Goal: Task Accomplishment & Management: Use online tool/utility

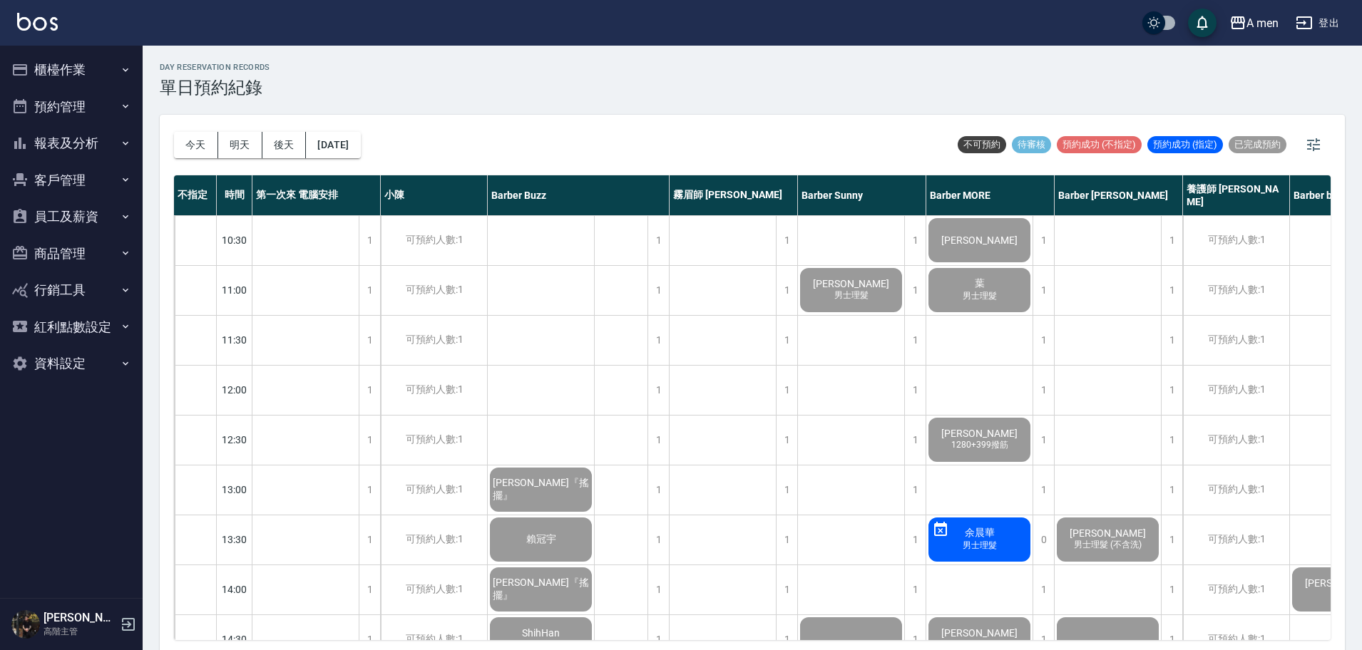
scroll to position [4, 0]
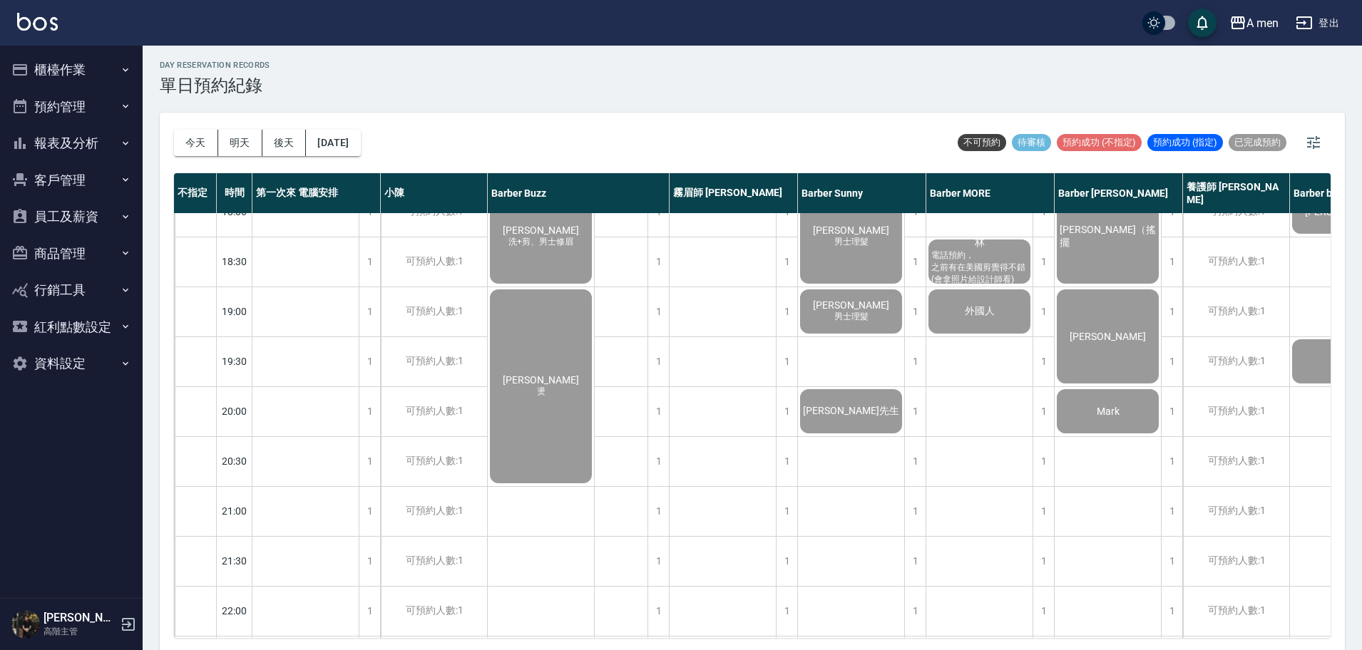
scroll to position [775, 148]
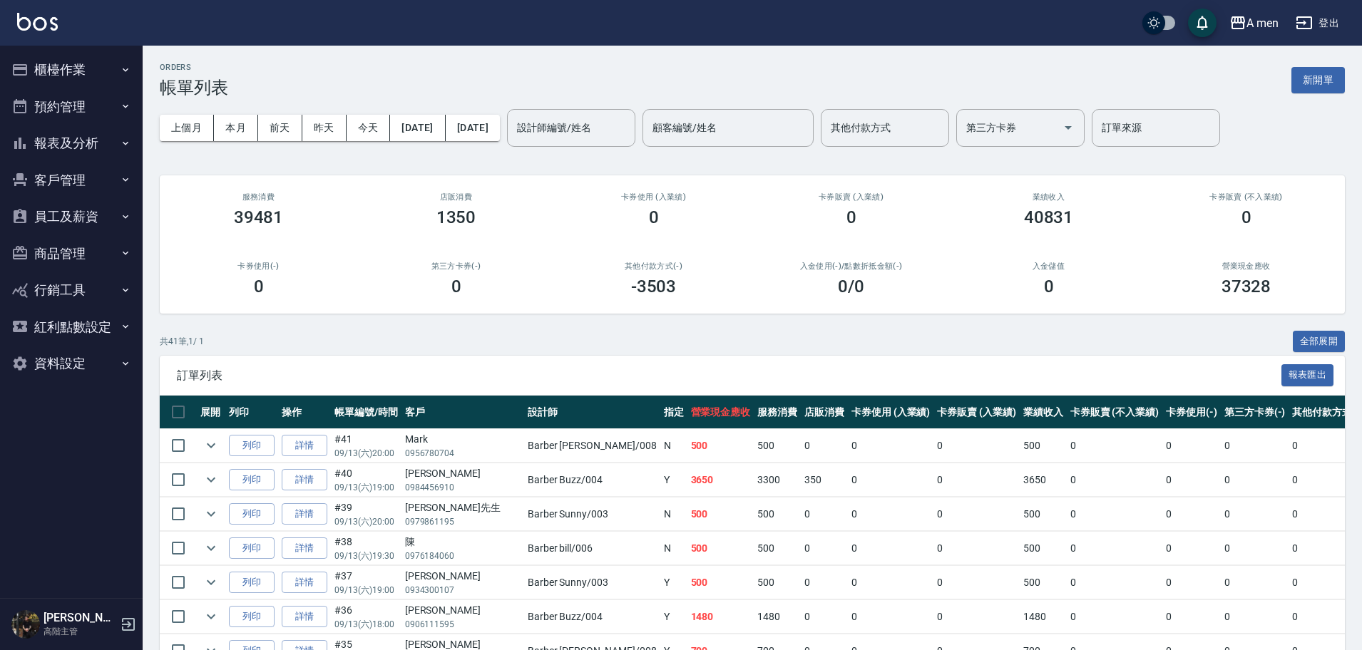
click at [1151, 238] on div "卡券販賣 (不入業績) 0" at bounding box center [1245, 209] width 197 height 69
click at [247, 125] on button "本月" at bounding box center [236, 128] width 44 height 26
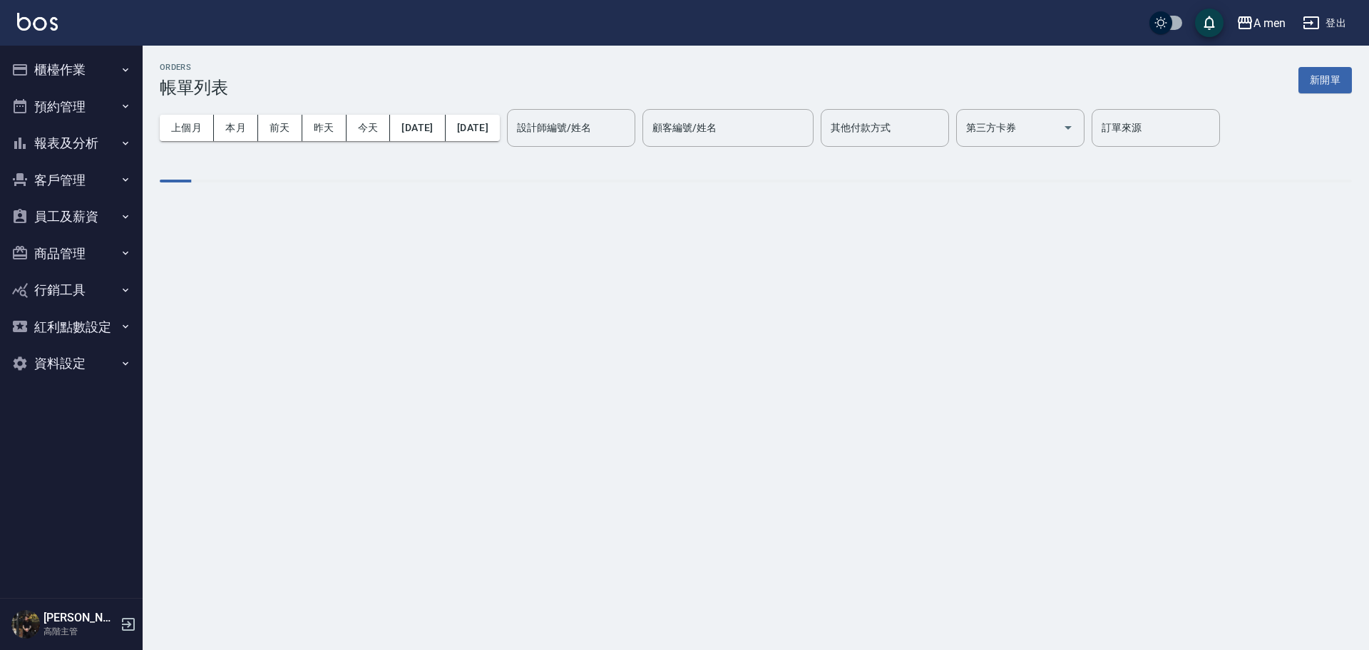
click at [605, 120] on div "設計師編號/姓名 設計師編號/姓名" at bounding box center [571, 128] width 128 height 38
click at [591, 120] on label "設計師編號/姓名" at bounding box center [554, 127] width 74 height 14
click at [605, 120] on input "設計師編號/姓名" at bounding box center [570, 127] width 115 height 25
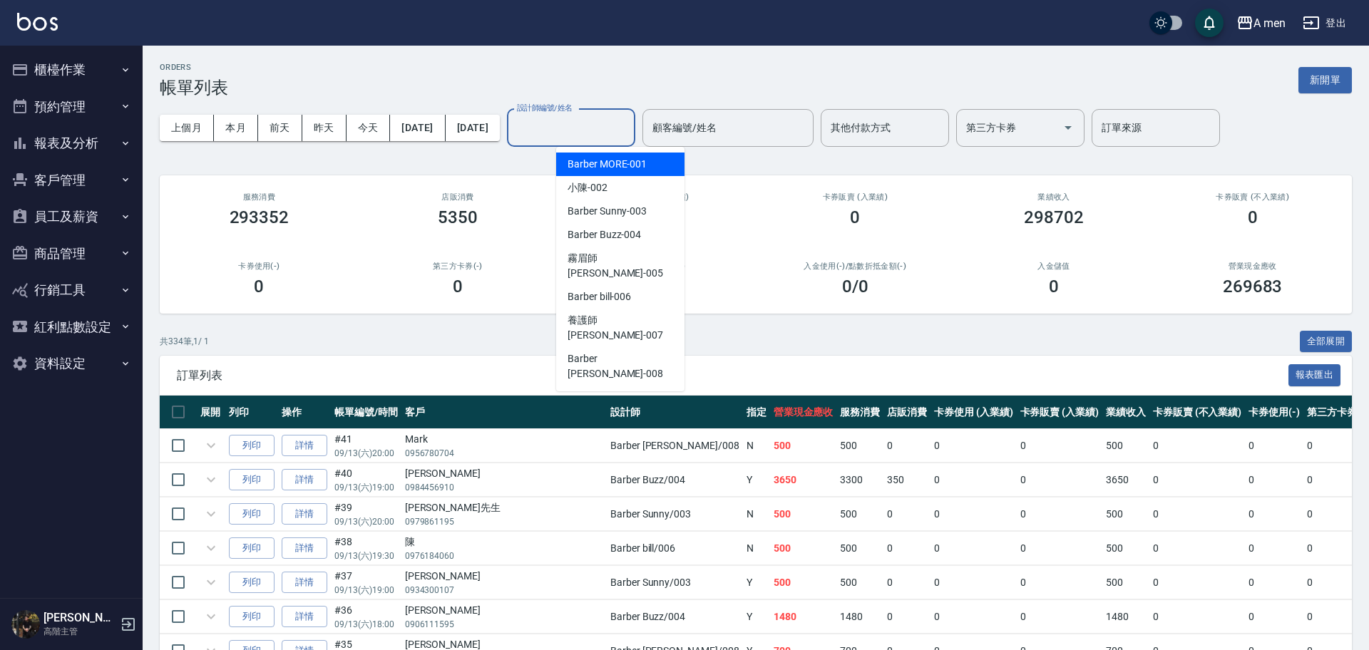
click at [572, 113] on label "設計師編號/姓名" at bounding box center [545, 108] width 56 height 11
click at [601, 123] on input "設計師編號/姓名" at bounding box center [570, 127] width 115 height 25
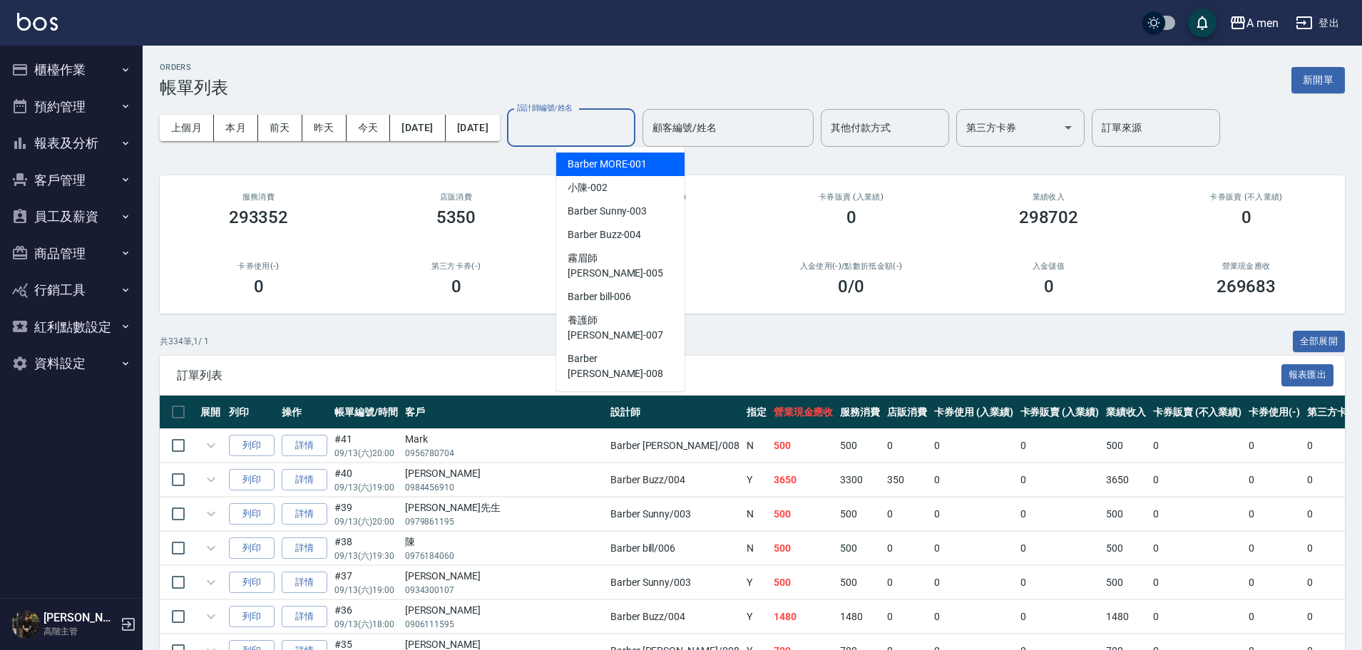
click at [601, 123] on input "設計師編號/姓名" at bounding box center [570, 127] width 115 height 25
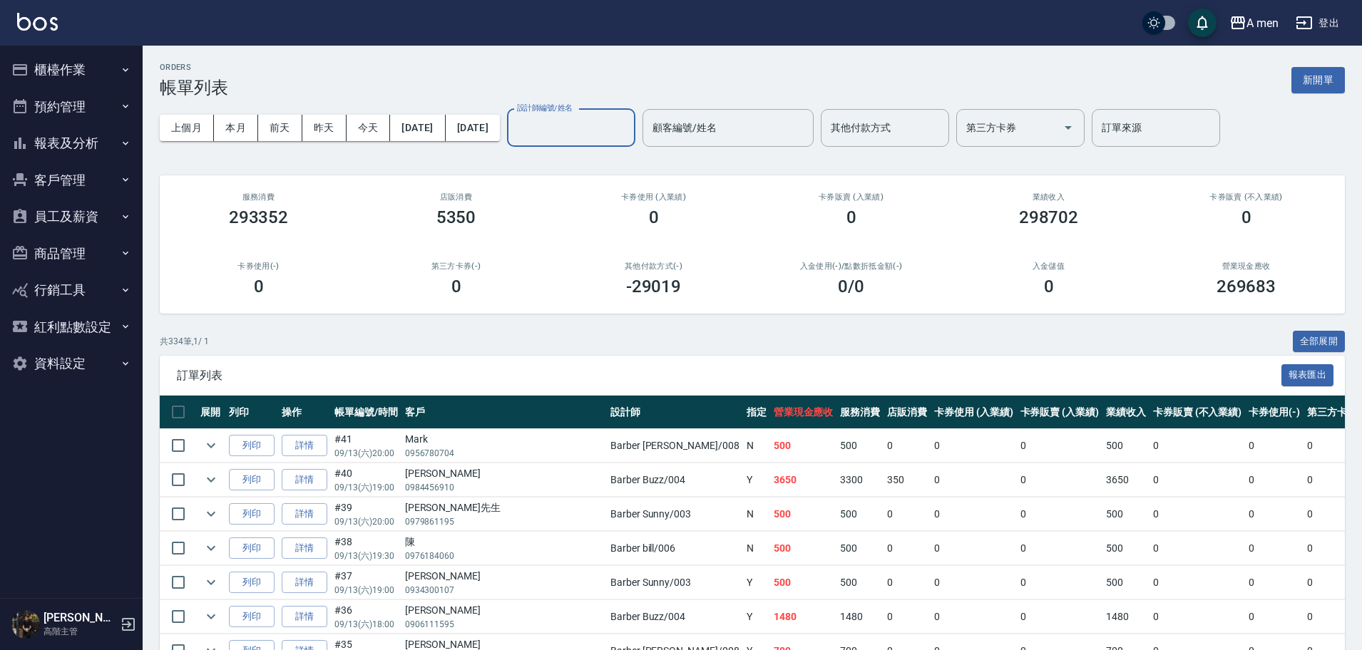
click at [622, 155] on div "上個月 本月 [DATE] [DATE] [DATE] [DATE] [DATE] 設計師編號/姓名 設計師編號/姓名 顧客編號/姓名 顧客編號/姓名 其他付…" at bounding box center [752, 128] width 1185 height 61
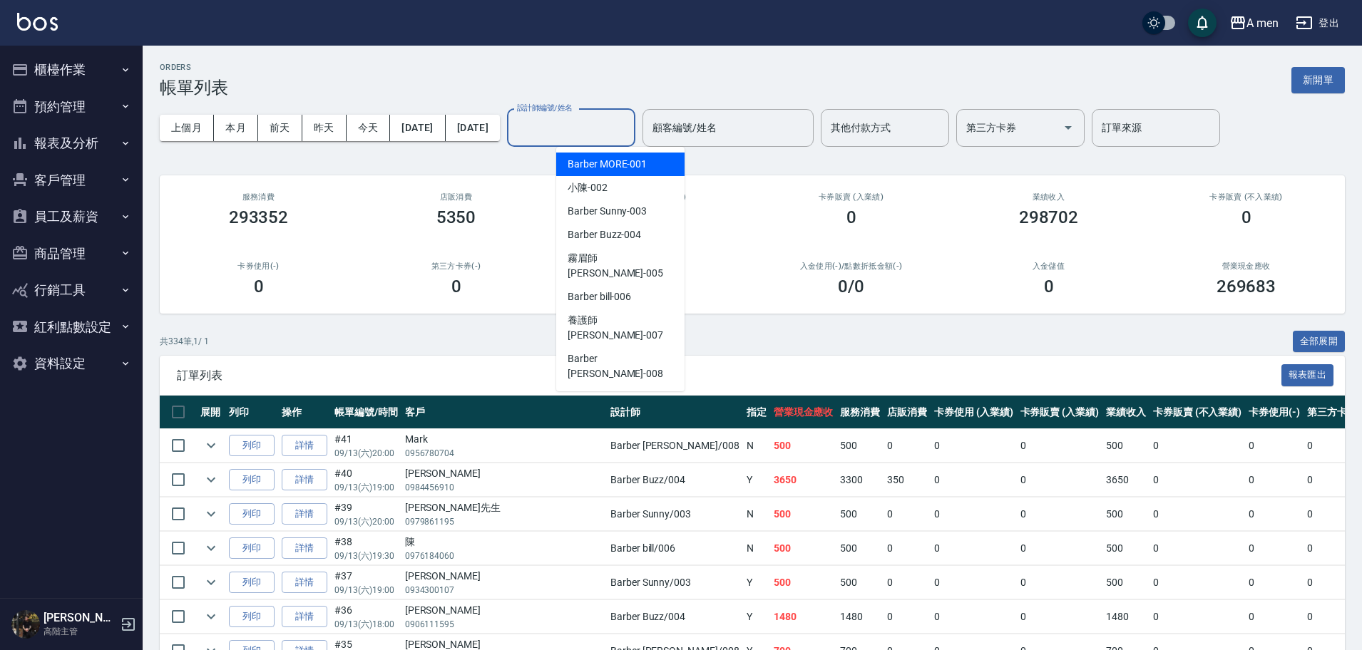
click at [629, 135] on input "設計師編號/姓名" at bounding box center [570, 127] width 115 height 25
click at [625, 160] on span "Barber MORE -001" at bounding box center [606, 164] width 79 height 15
type input "Barber MORE-001"
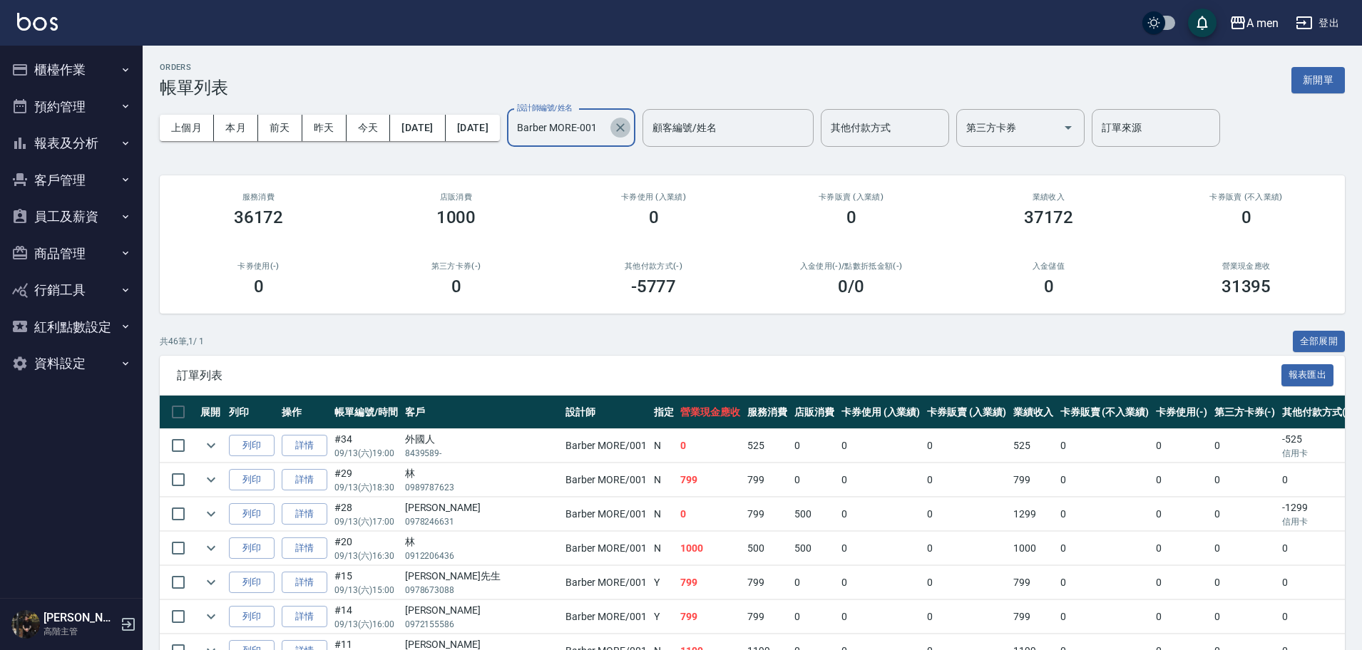
click at [630, 120] on button "Clear" at bounding box center [620, 128] width 20 height 20
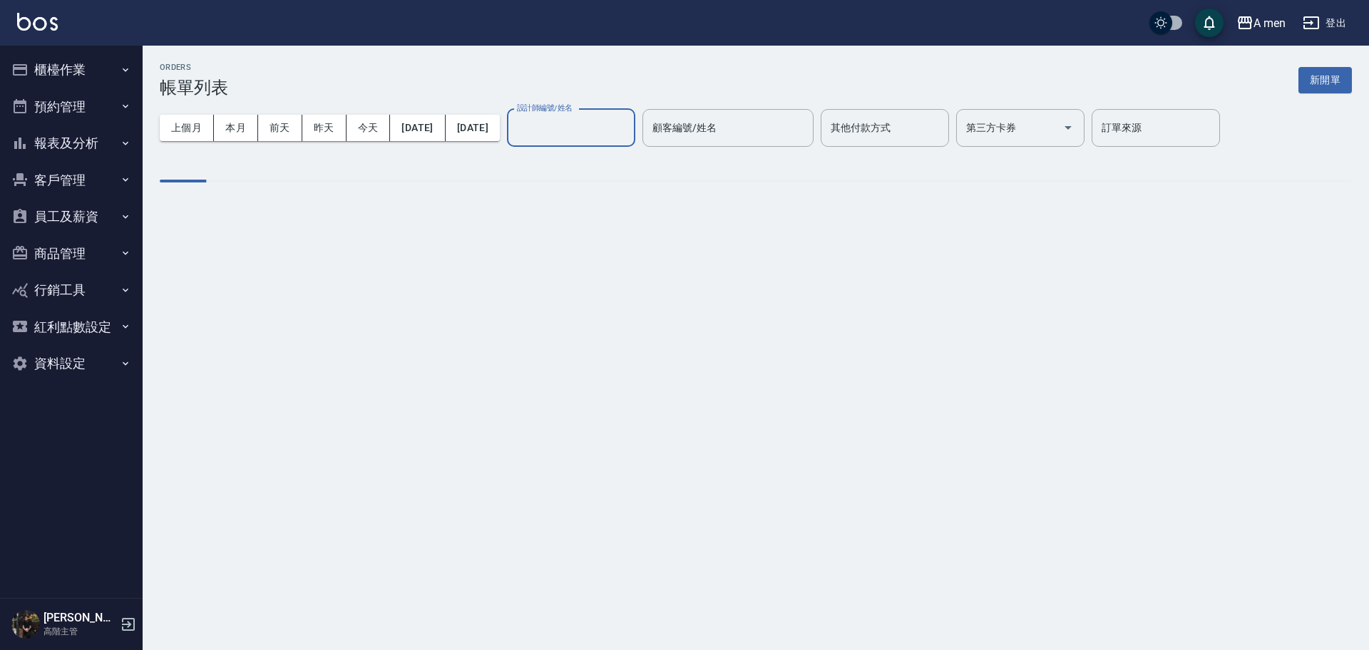
click at [629, 122] on input "設計師編號/姓名" at bounding box center [570, 127] width 115 height 25
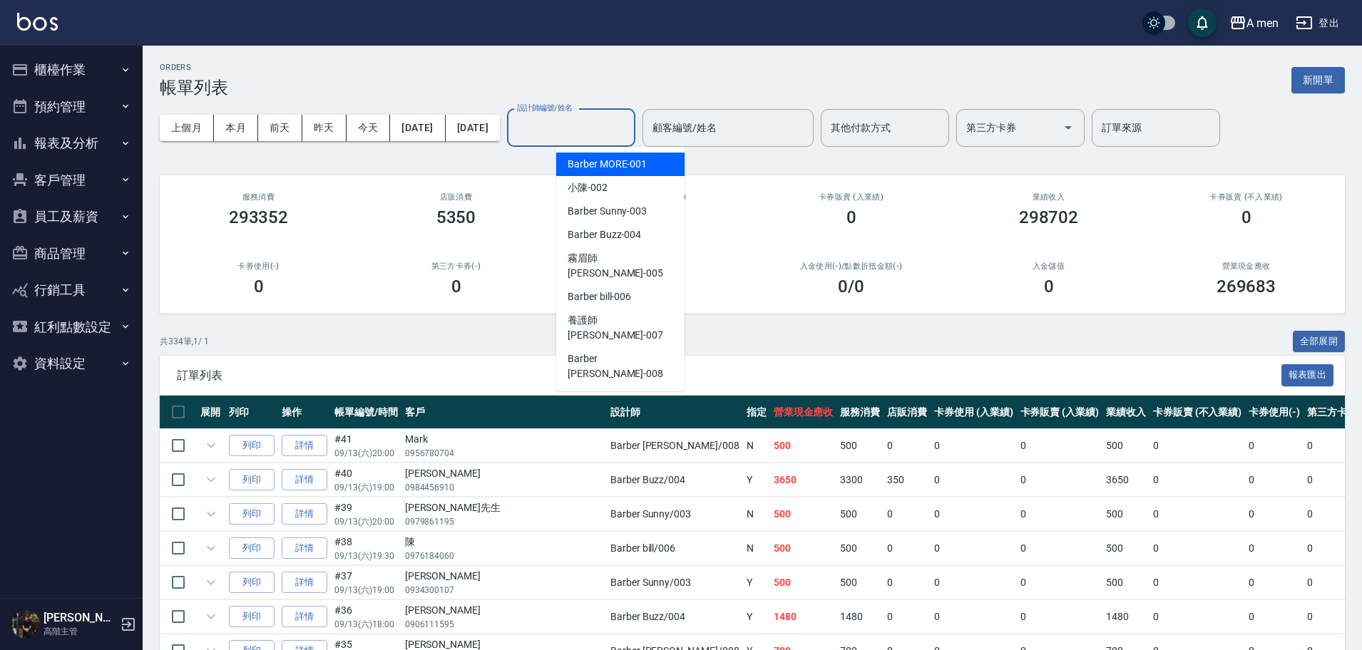
click at [622, 128] on input "設計師編號/姓名" at bounding box center [570, 127] width 115 height 25
click at [588, 133] on input "設計師編號/姓名" at bounding box center [570, 127] width 115 height 25
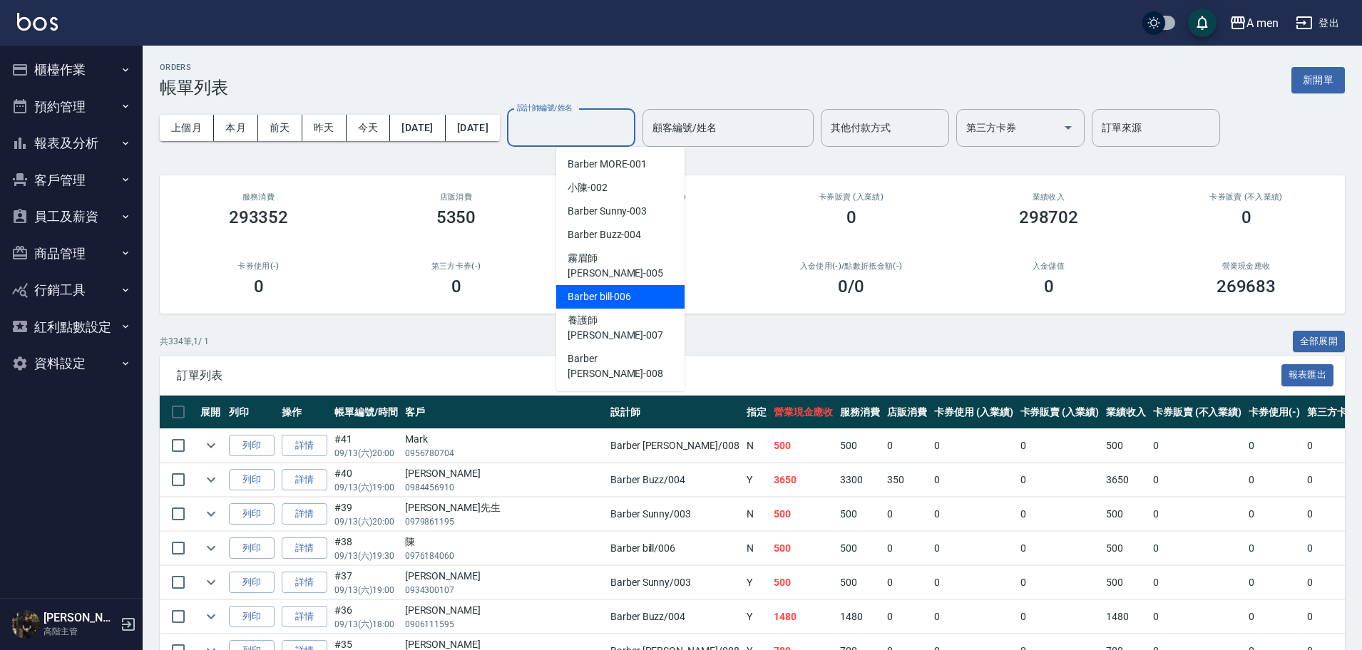
click at [597, 289] on span "Barber bill -006" at bounding box center [598, 296] width 63 height 15
type input "Barber bill-006"
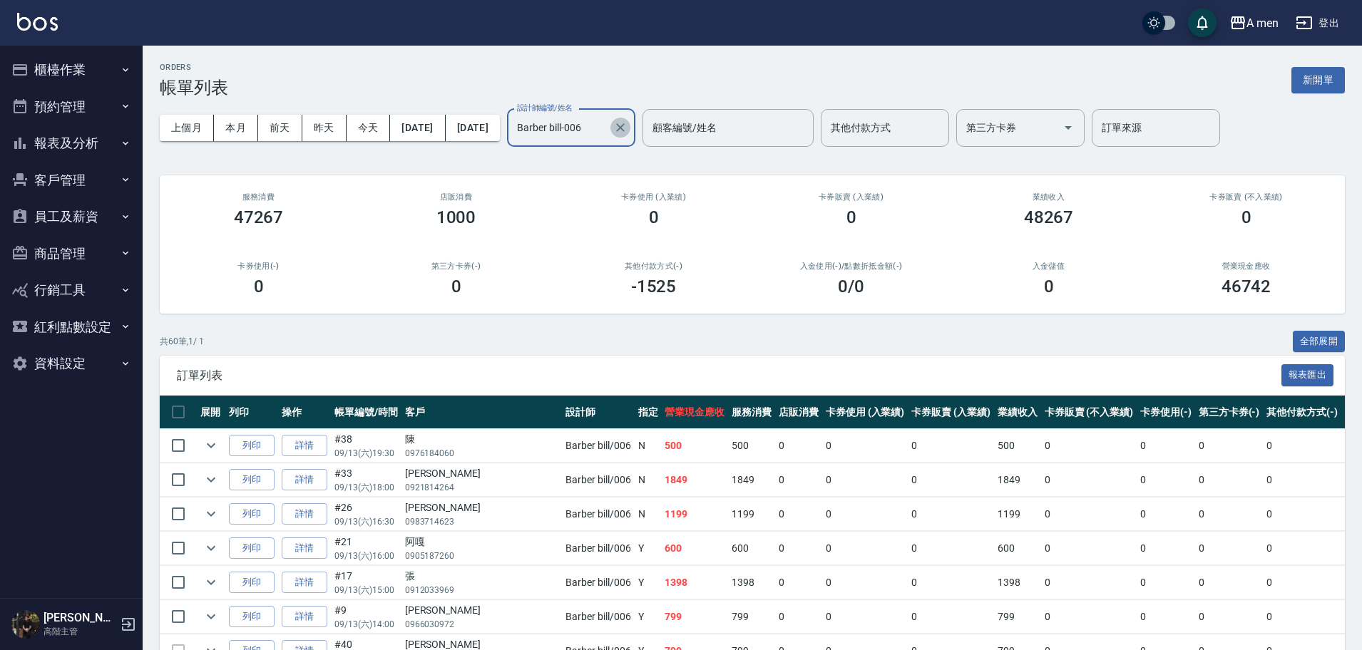
click at [624, 128] on icon "Clear" at bounding box center [620, 127] width 9 height 9
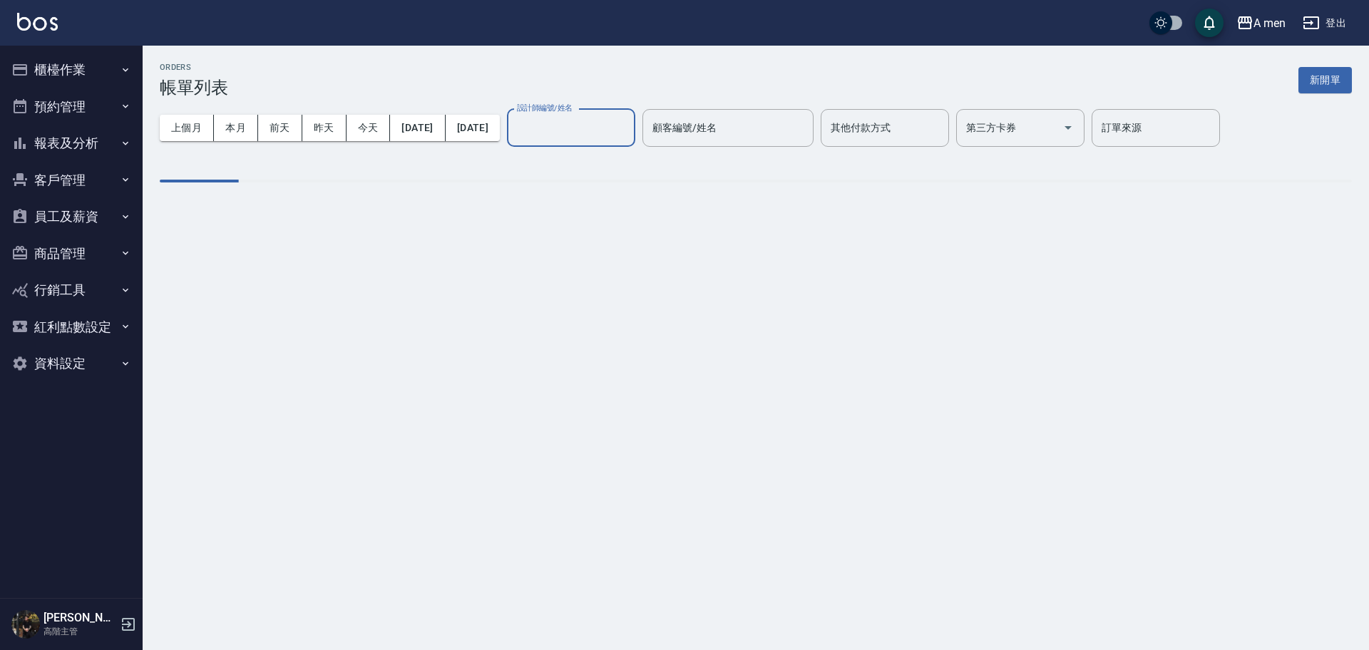
click at [629, 133] on input "設計師編號/姓名" at bounding box center [570, 127] width 115 height 25
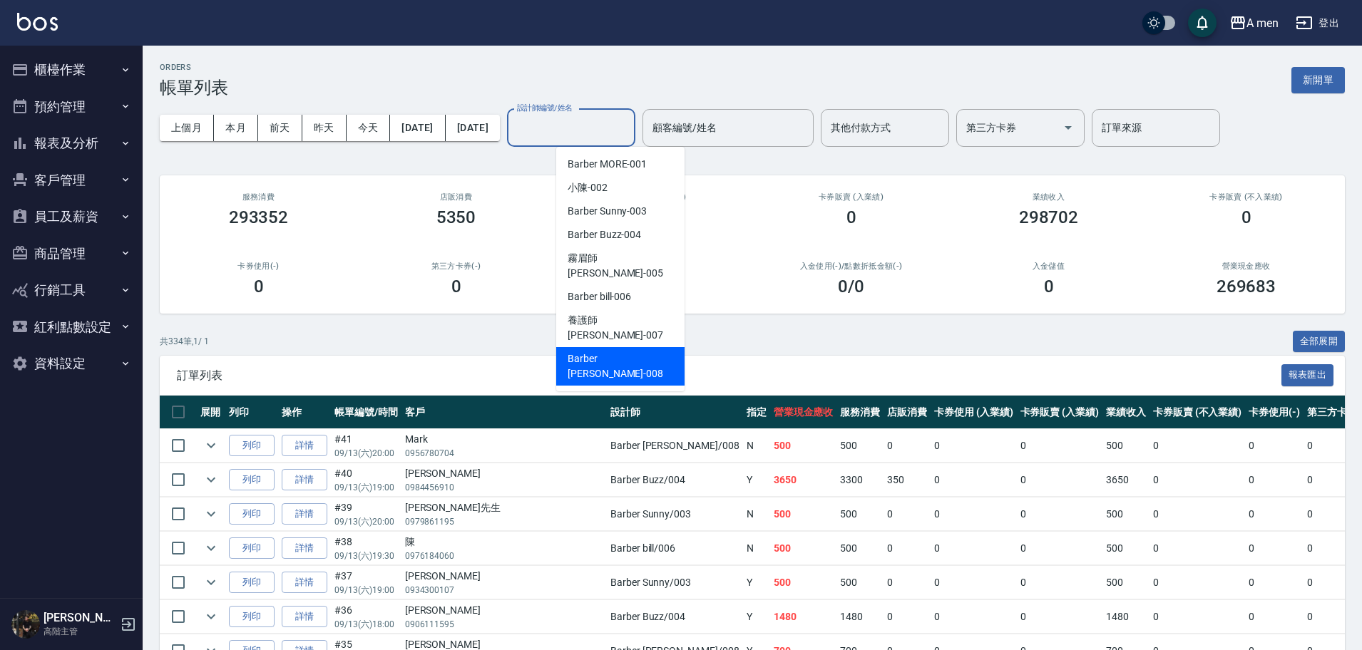
click at [616, 351] on span "Barber Garry -008" at bounding box center [620, 366] width 106 height 30
type input "Barber Garry-008"
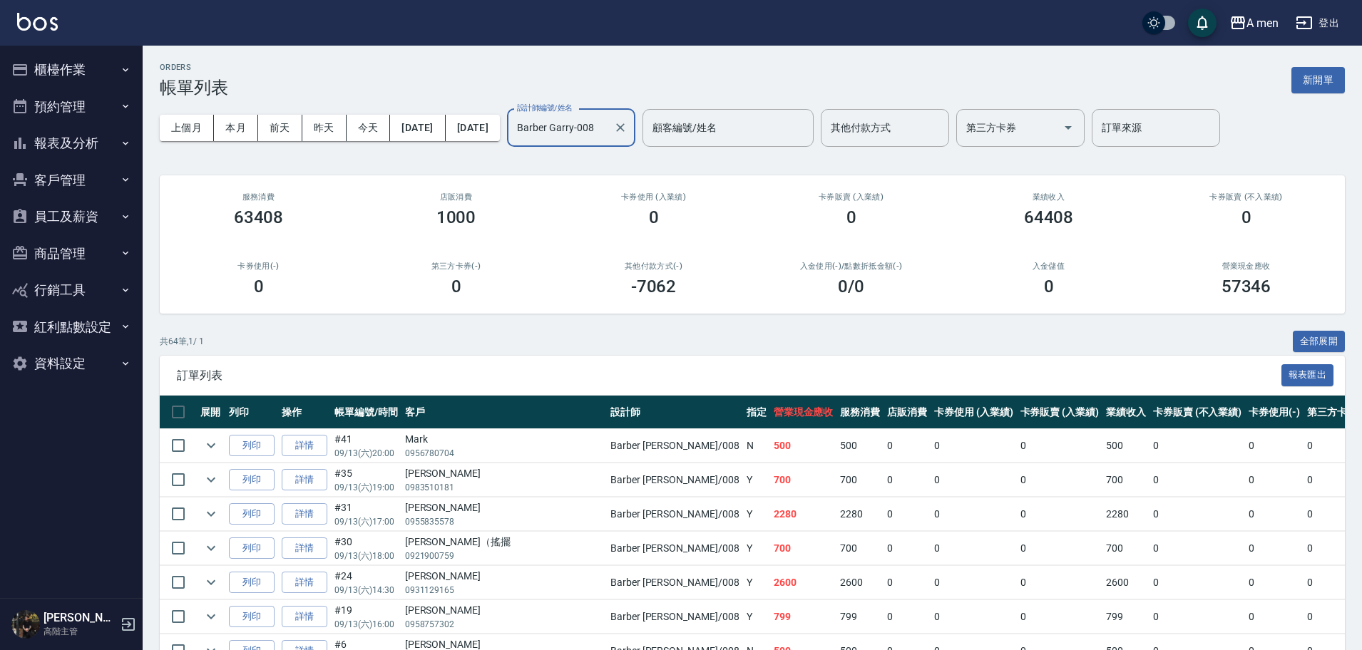
scroll to position [25, 0]
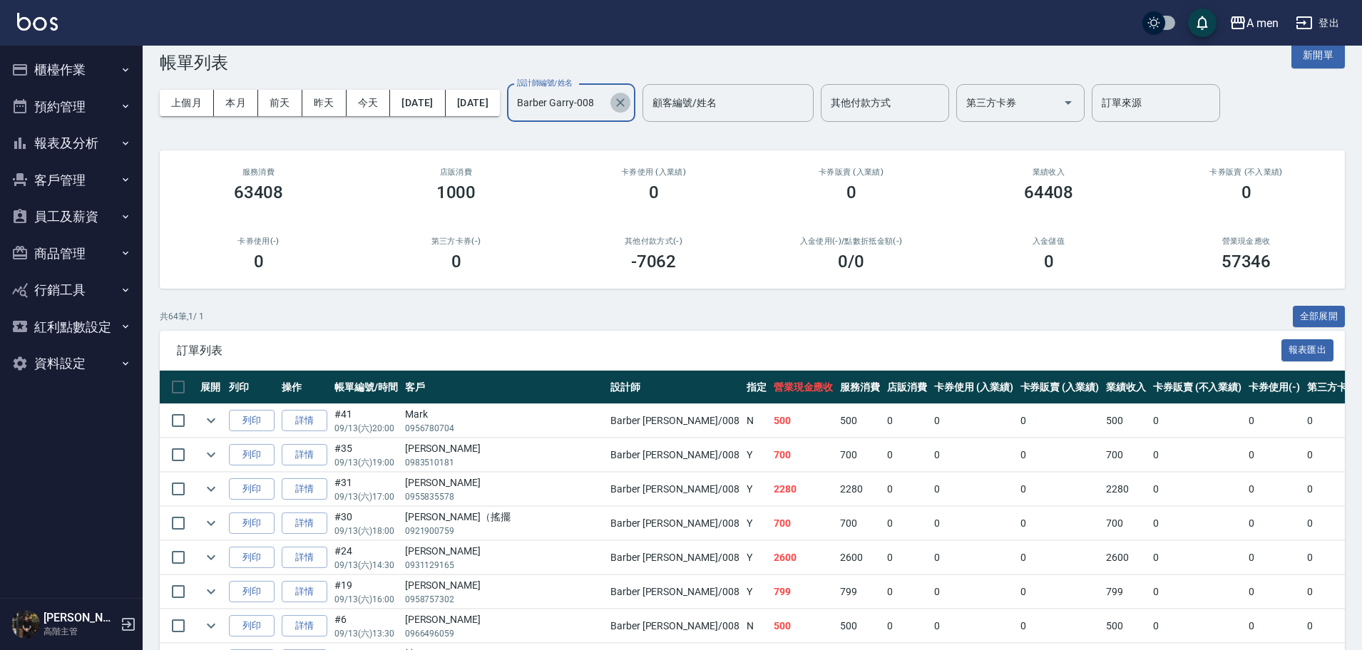
click at [627, 104] on icon "Clear" at bounding box center [620, 103] width 14 height 14
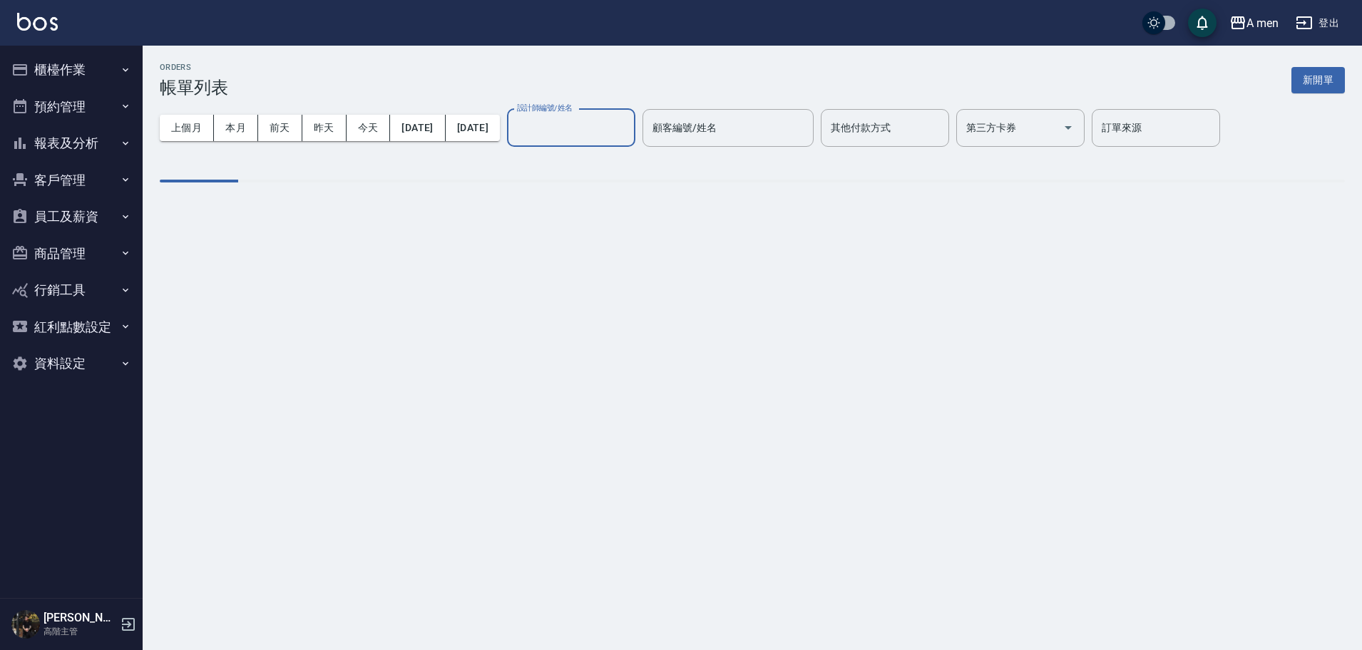
scroll to position [0, 0]
click at [629, 128] on input "設計師編號/姓名" at bounding box center [570, 127] width 115 height 25
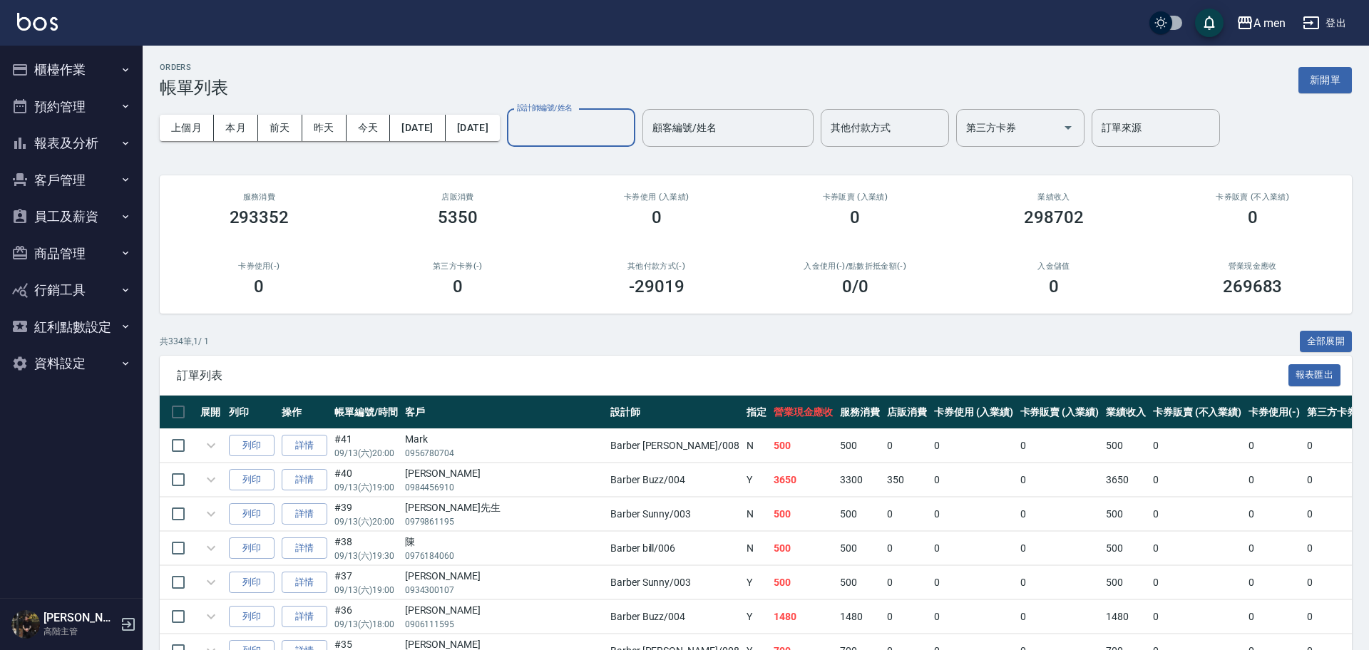
click at [629, 128] on input "設計師編號/姓名" at bounding box center [570, 127] width 115 height 25
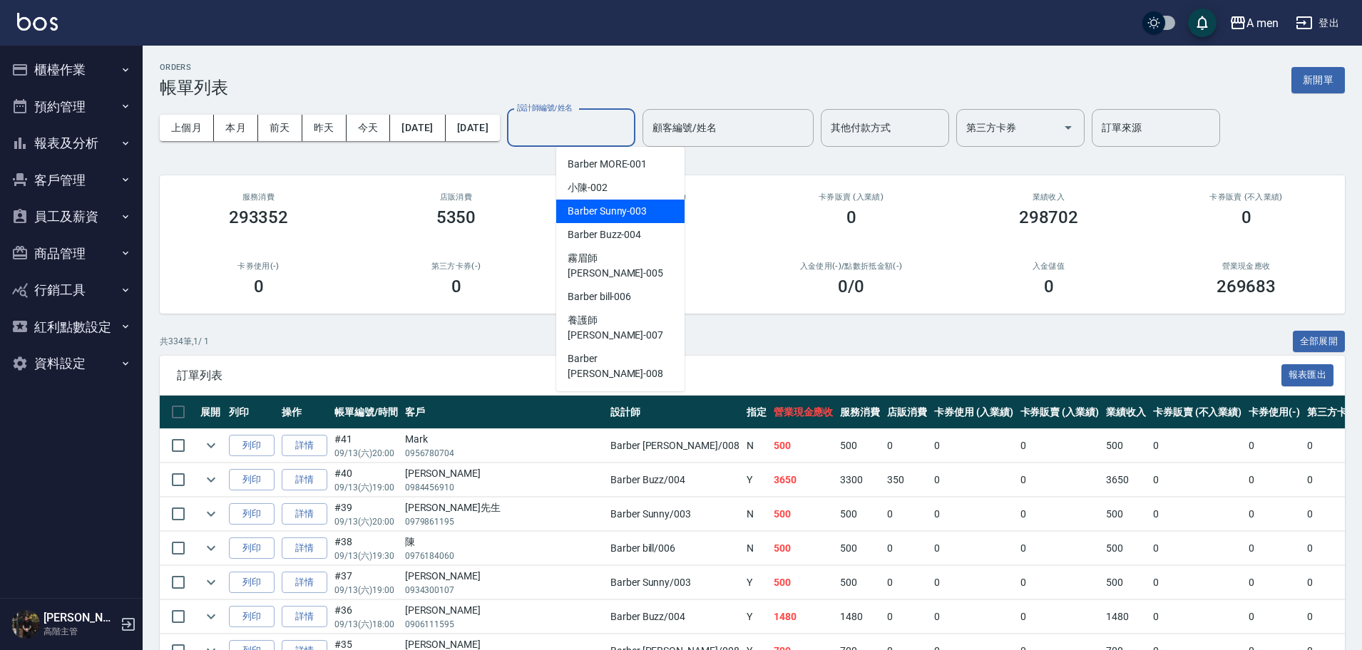
click at [624, 207] on span "Barber Sunny -003" at bounding box center [606, 211] width 79 height 15
type input "Barber Sunny -003"
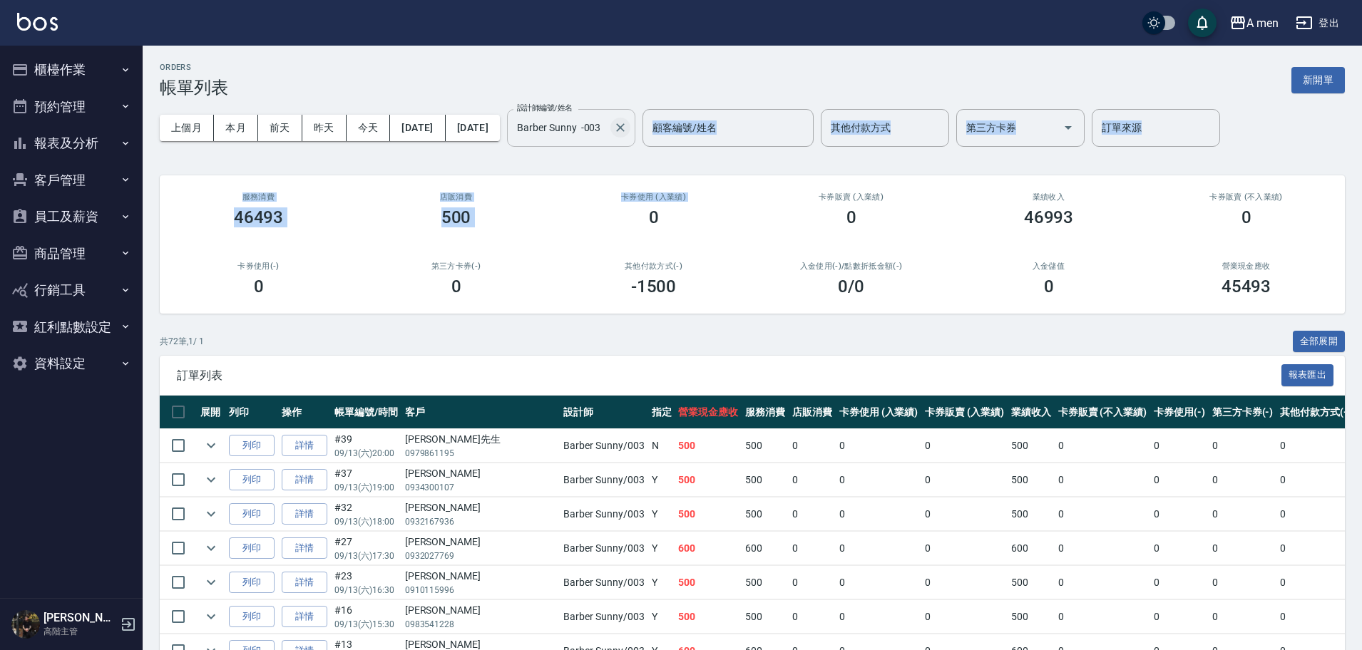
drag, startPoint x: 624, startPoint y: 207, endPoint x: 668, endPoint y: 129, distance: 89.0
click at [624, 129] on icon "Clear" at bounding box center [620, 127] width 9 height 9
